Goal: Task Accomplishment & Management: Manage account settings

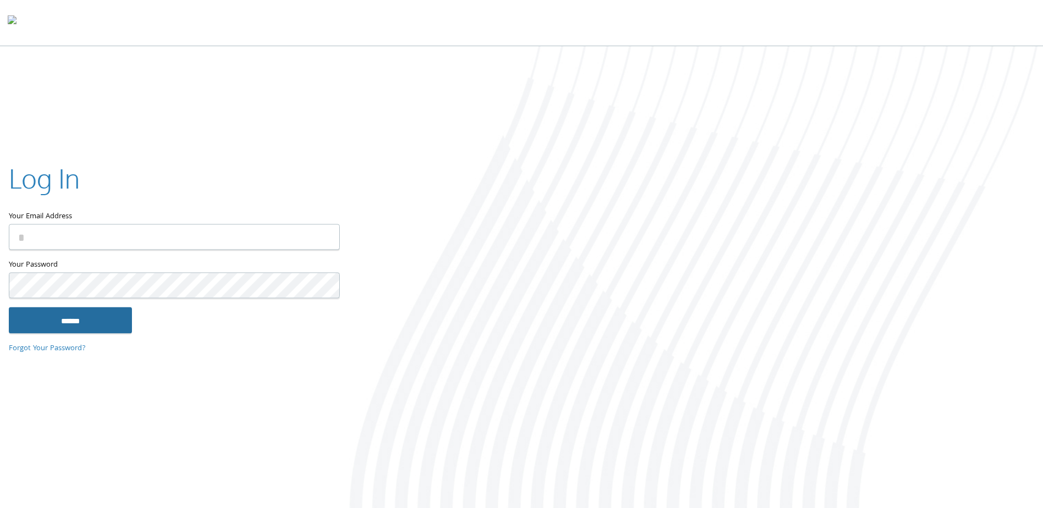
type input "**********"
click at [89, 322] on input "******" at bounding box center [70, 320] width 123 height 26
type input "**********"
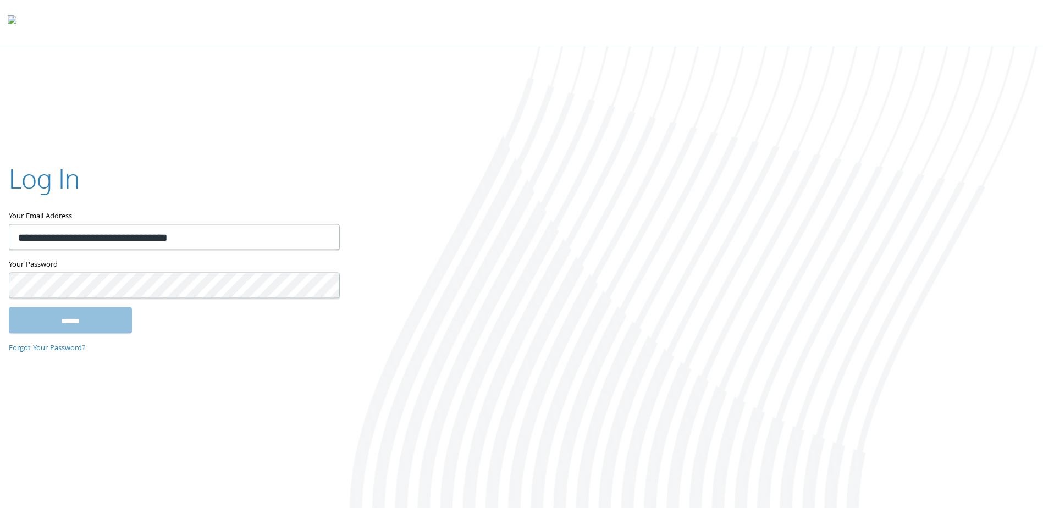
click at [103, 317] on input "******" at bounding box center [70, 320] width 123 height 26
